Goal: Find contact information: Find contact information

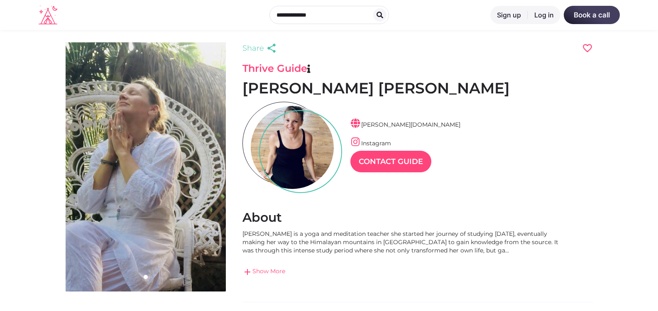
click at [249, 275] on span "add" at bounding box center [247, 272] width 10 height 10
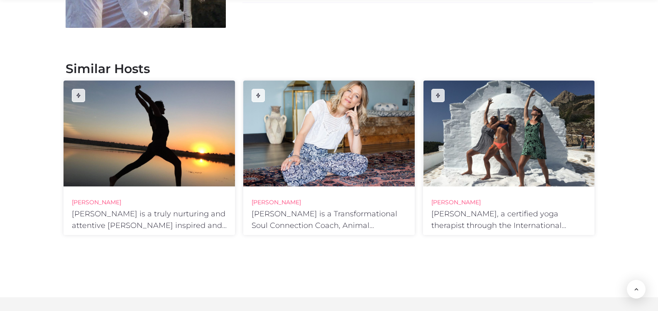
scroll to position [1120, 0]
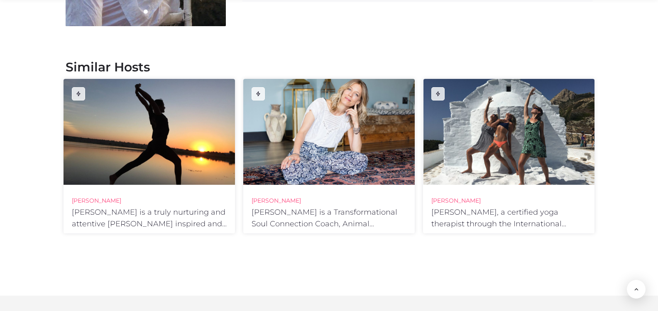
click at [514, 165] on div at bounding box center [508, 132] width 171 height 106
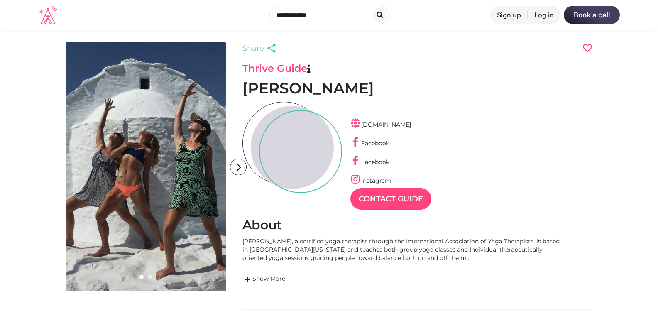
scroll to position [20, 36]
click at [367, 180] on link "Instagram" at bounding box center [370, 180] width 41 height 7
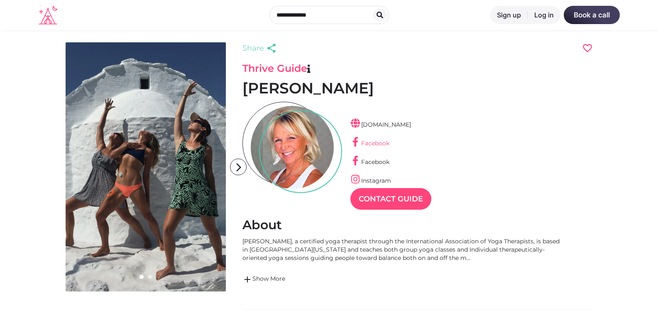
click at [369, 145] on link "Facebook" at bounding box center [369, 142] width 39 height 7
